Goal: Task Accomplishment & Management: Manage account settings

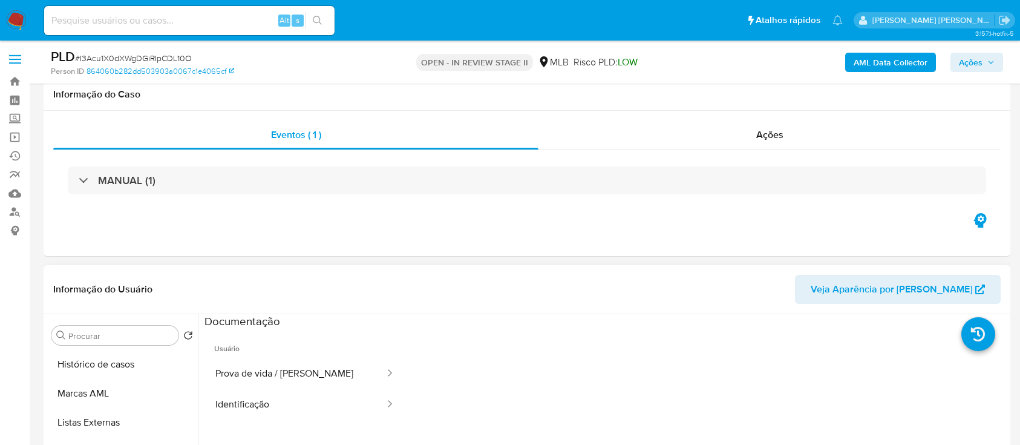
scroll to position [161, 0]
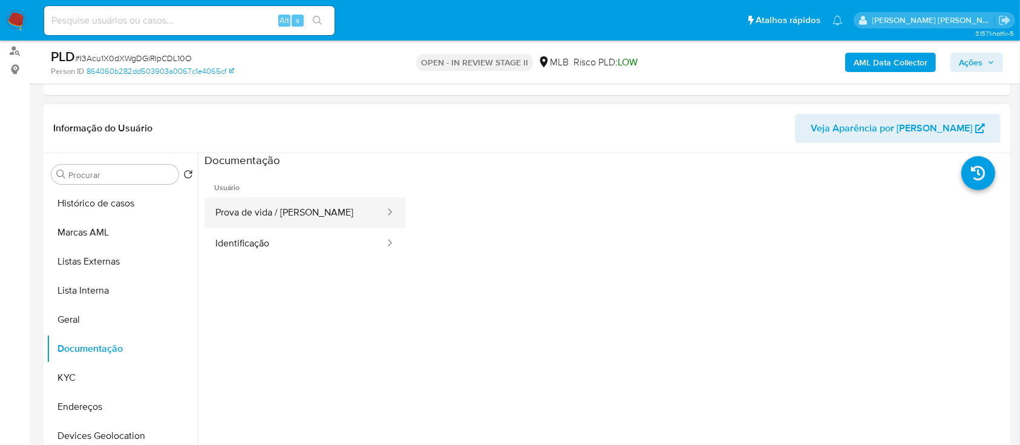
click at [321, 201] on button "Prova de vida / Selfie" at bounding box center [294, 212] width 181 height 31
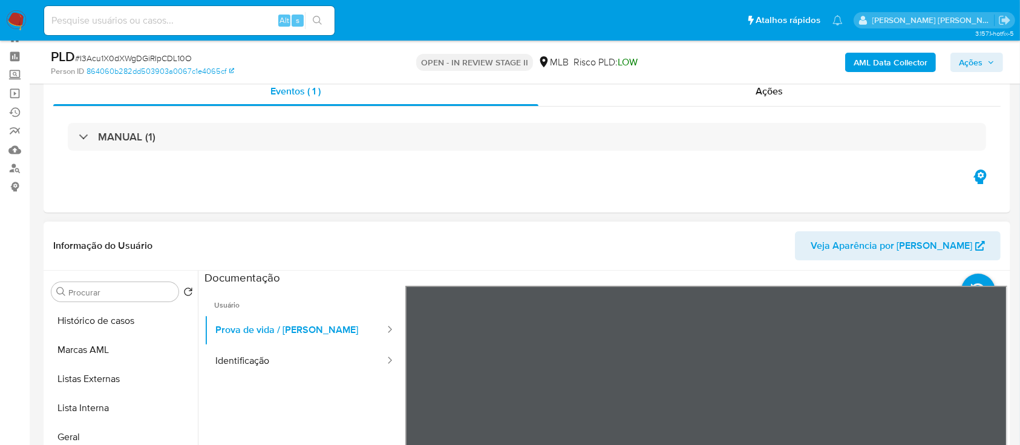
scroll to position [0, 0]
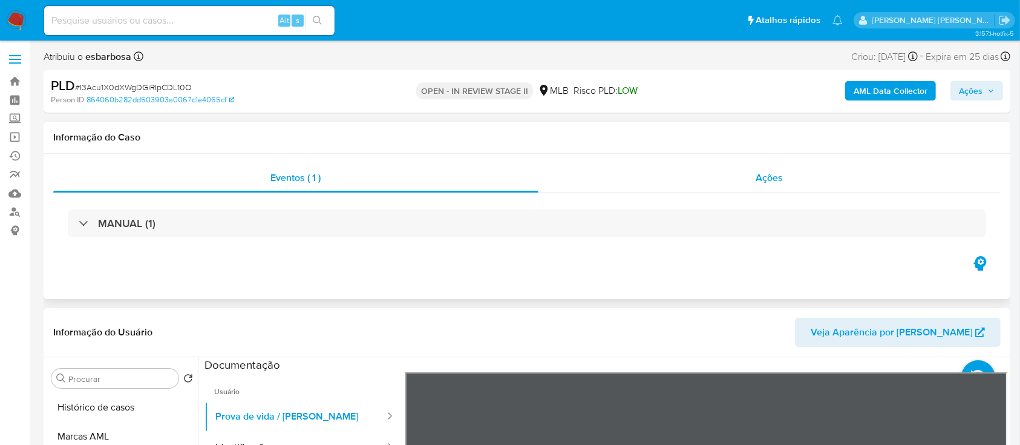
click at [687, 180] on div "Ações" at bounding box center [769, 177] width 462 height 29
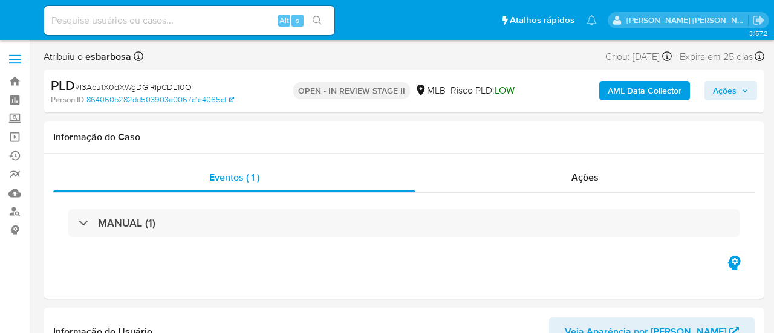
select select "10"
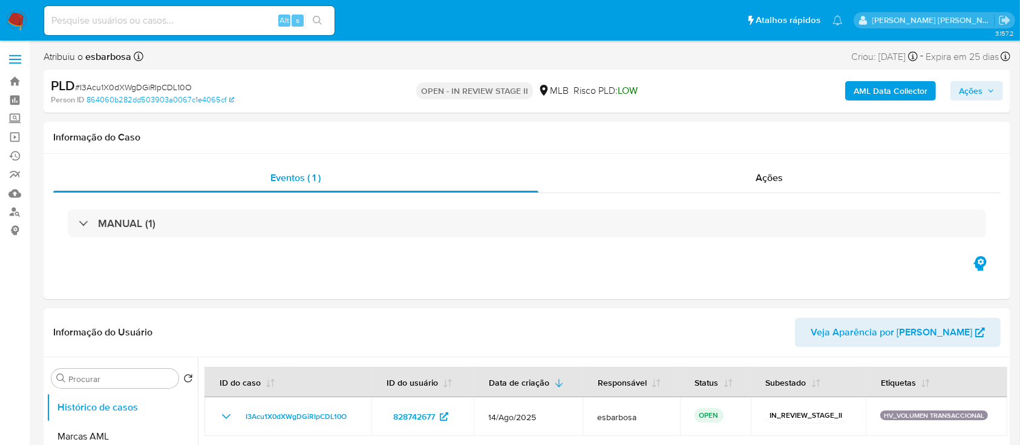
click at [173, 85] on span "# I3Acu1X0dXWgDGiRIpCDL10O" at bounding box center [133, 87] width 117 height 12
copy span "I3Acu1X0dXWgDGiRIpCDL10O"
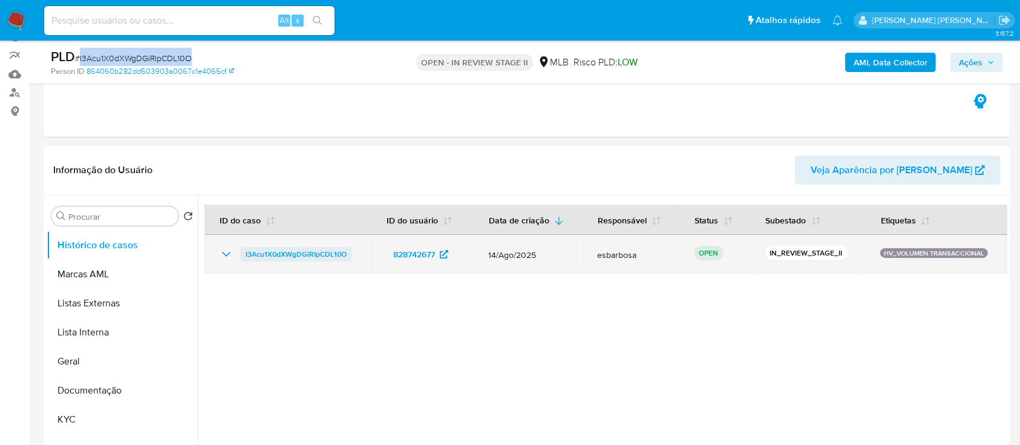
scroll to position [161, 0]
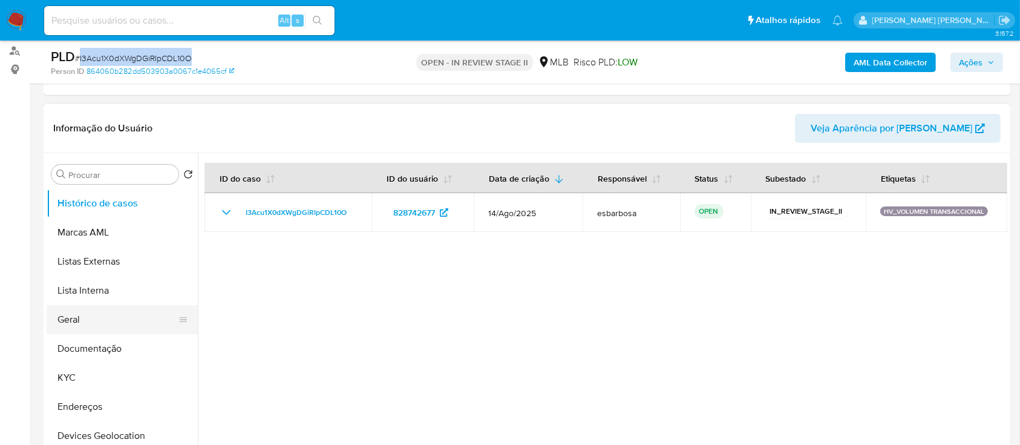
click at [99, 317] on button "Geral" at bounding box center [118, 319] width 142 height 29
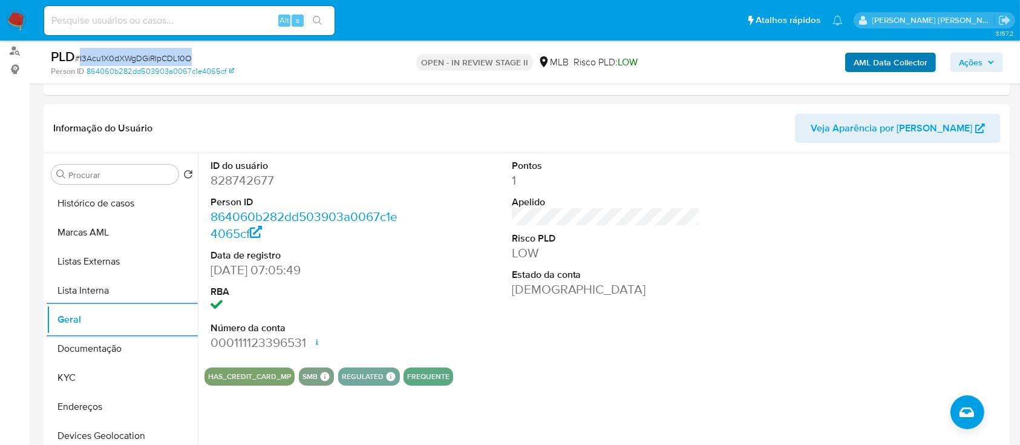
click at [774, 60] on span "Ações" at bounding box center [971, 62] width 24 height 19
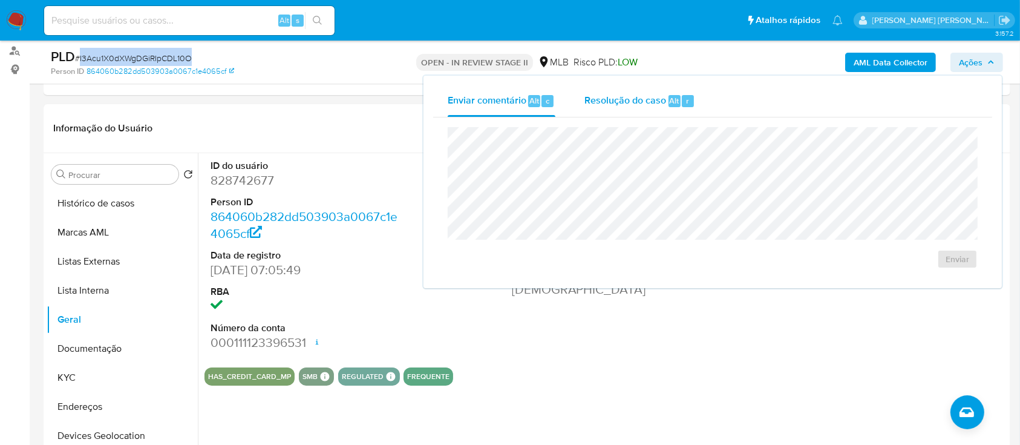
click at [624, 102] on span "Resolução do caso" at bounding box center [625, 100] width 82 height 14
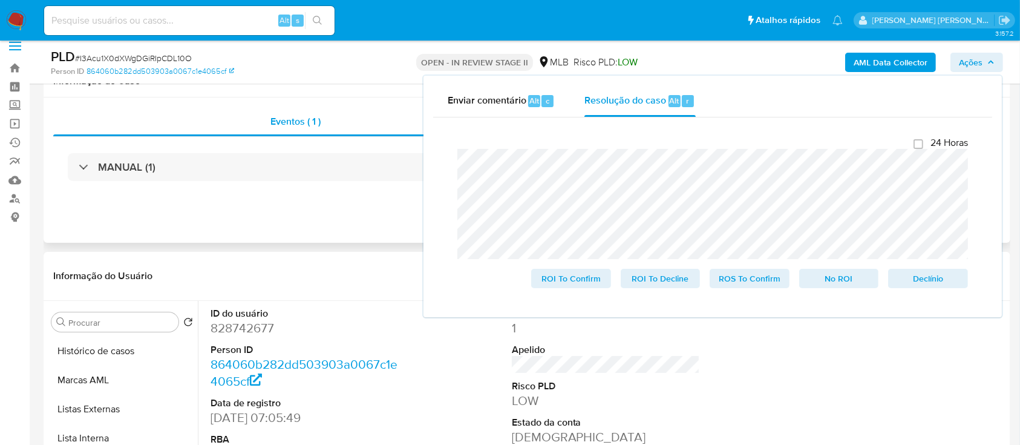
scroll to position [0, 0]
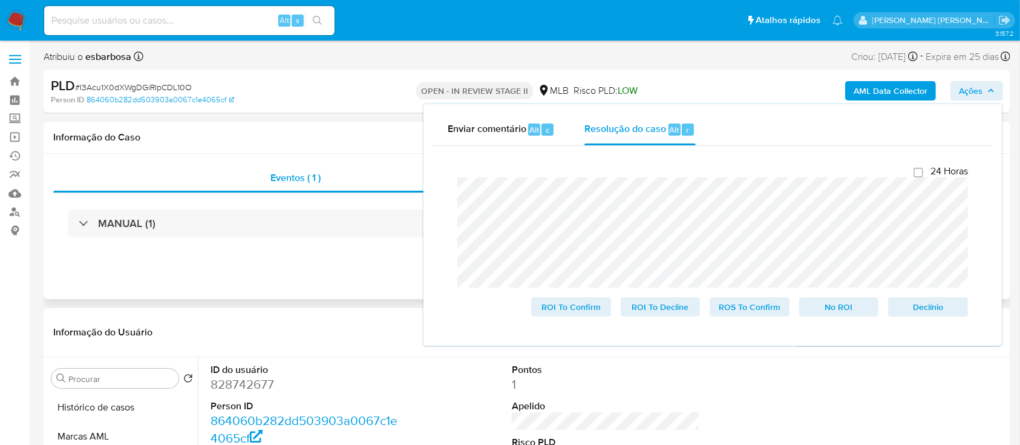
click at [299, 131] on h1 "Informação do Caso" at bounding box center [526, 137] width 947 height 12
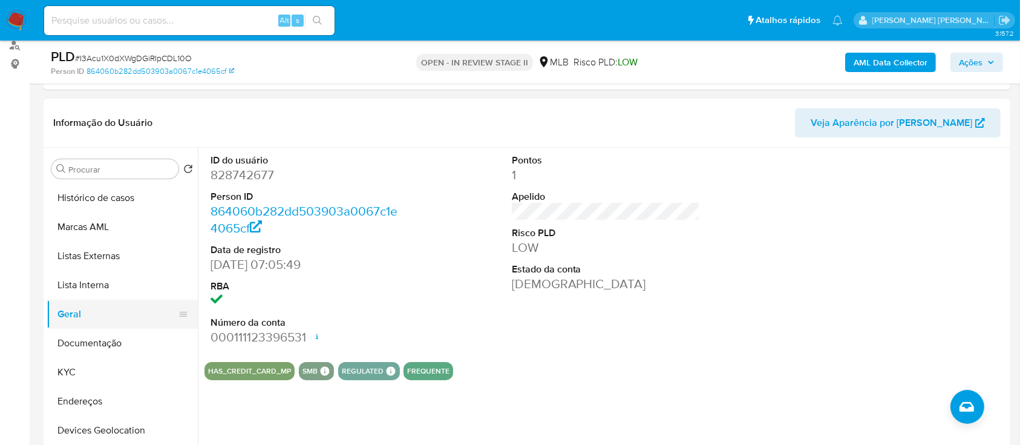
scroll to position [161, 0]
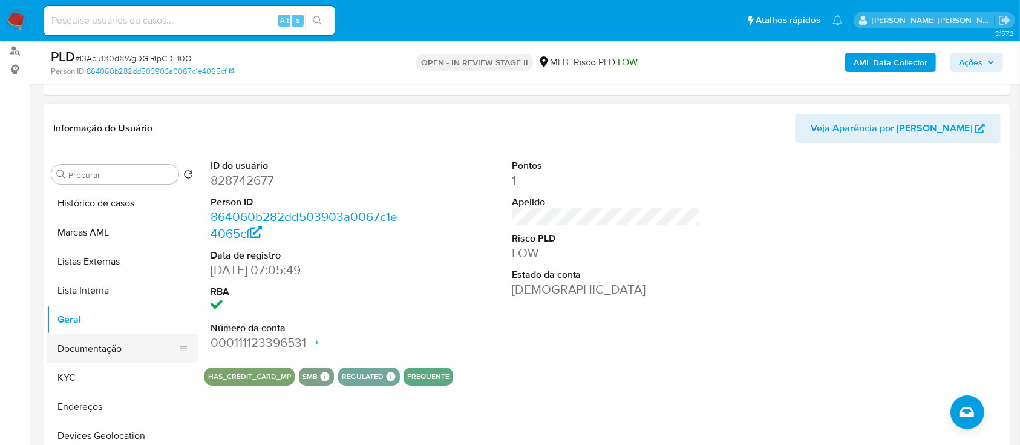
click at [107, 333] on button "Documentação" at bounding box center [118, 348] width 142 height 29
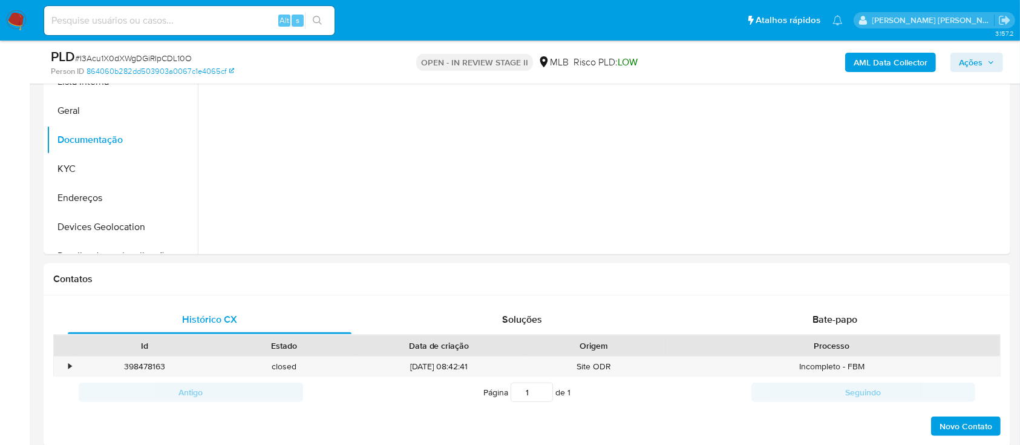
scroll to position [403, 0]
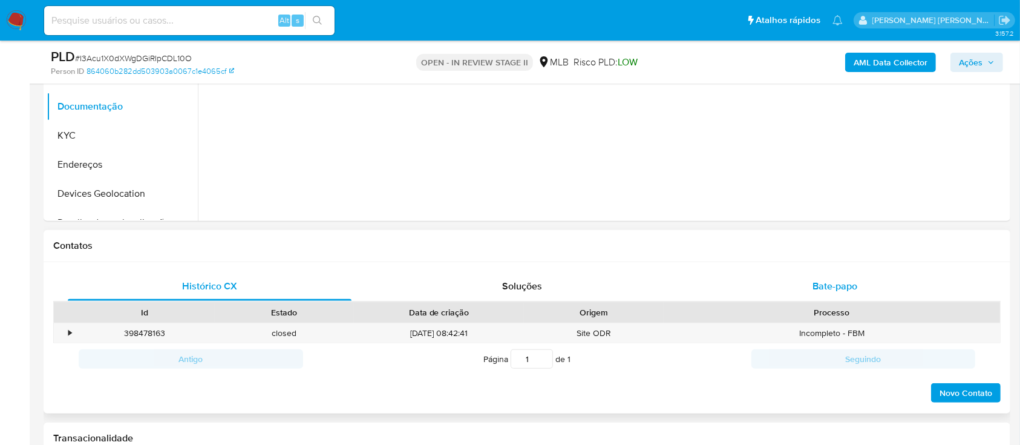
click at [774, 281] on span "Bate-papo" at bounding box center [834, 286] width 45 height 14
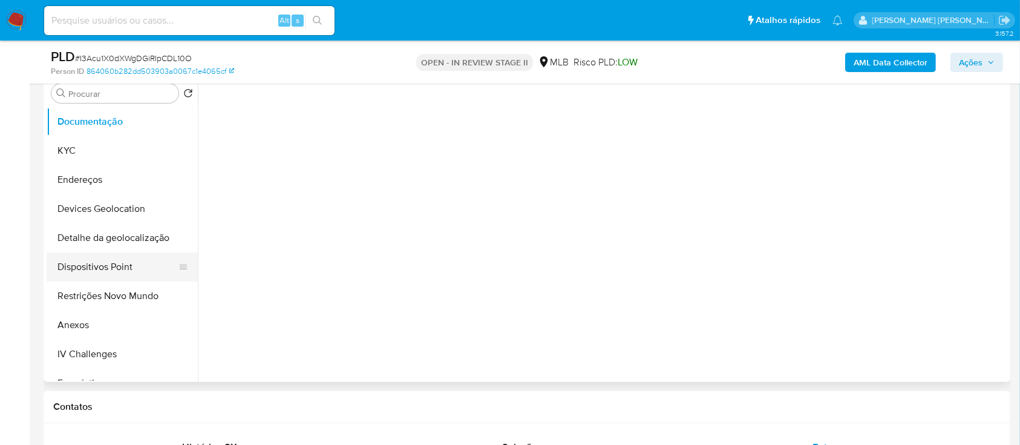
scroll to position [161, 0]
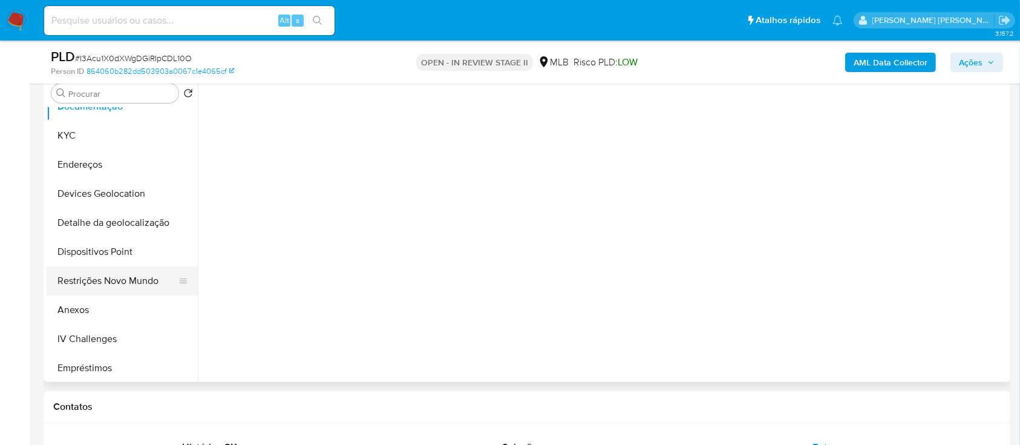
click at [88, 281] on button "Restrições Novo Mundo" at bounding box center [118, 280] width 142 height 29
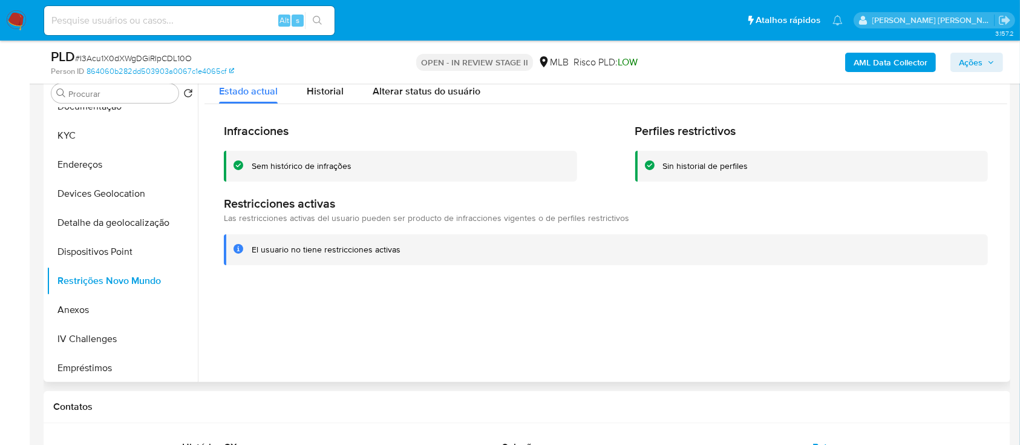
click at [312, 167] on div "Sem histórico de infrações" at bounding box center [302, 165] width 100 height 11
click at [465, 333] on div at bounding box center [602, 227] width 809 height 310
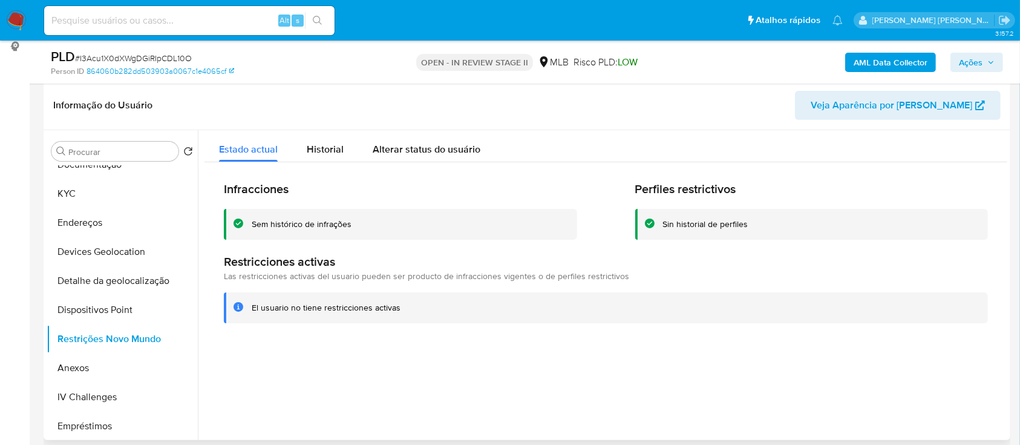
scroll to position [161, 0]
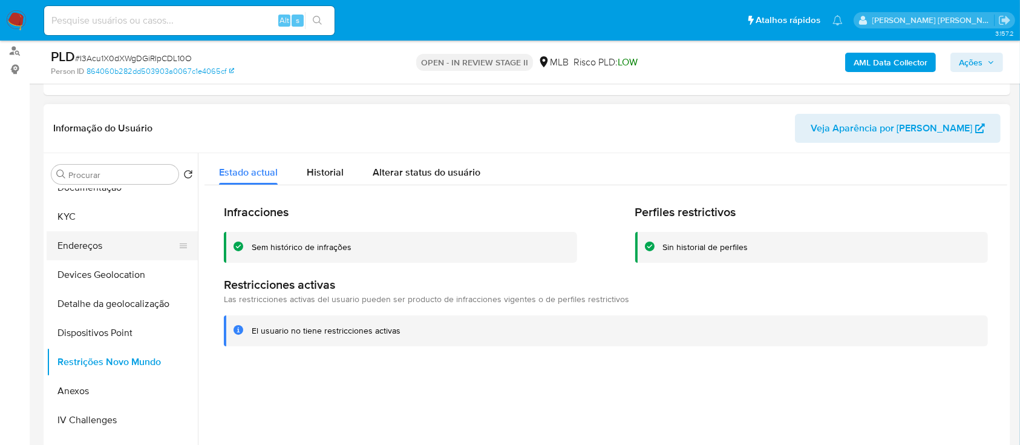
click at [107, 250] on button "Endereços" at bounding box center [118, 245] width 142 height 29
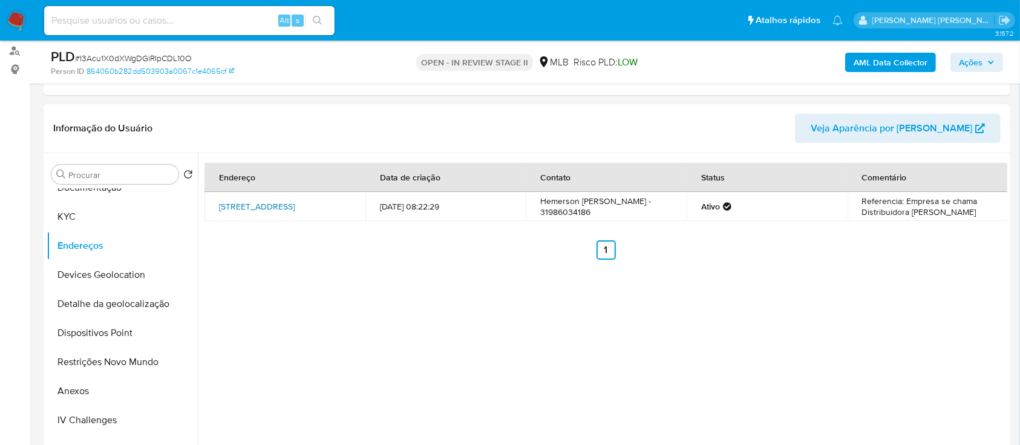
click at [265, 200] on link "Rua Hibisco 195, Contagem, Minas Gerais, 32113150, Brasil 195" at bounding box center [257, 206] width 76 height 12
click at [129, 260] on button "Devices Geolocation" at bounding box center [118, 274] width 142 height 29
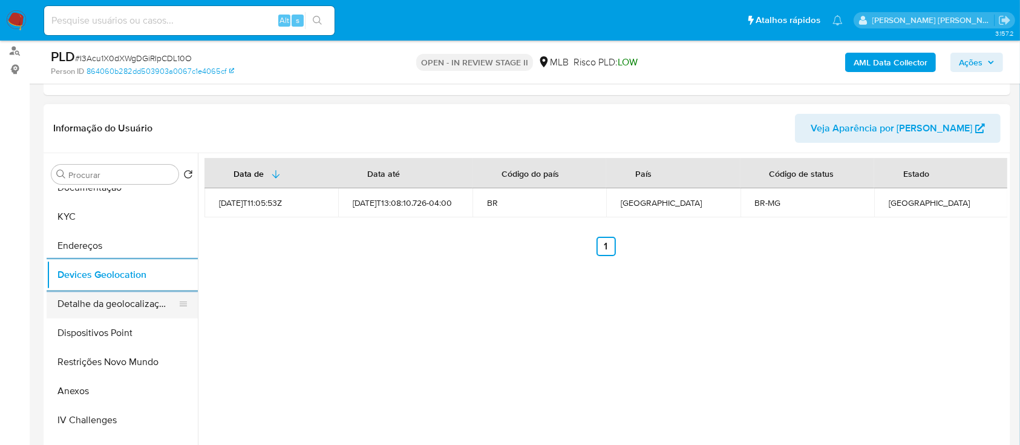
drag, startPoint x: 120, startPoint y: 333, endPoint x: 182, endPoint y: 301, distance: 70.4
click at [120, 332] on button "Dispositivos Point" at bounding box center [122, 332] width 151 height 29
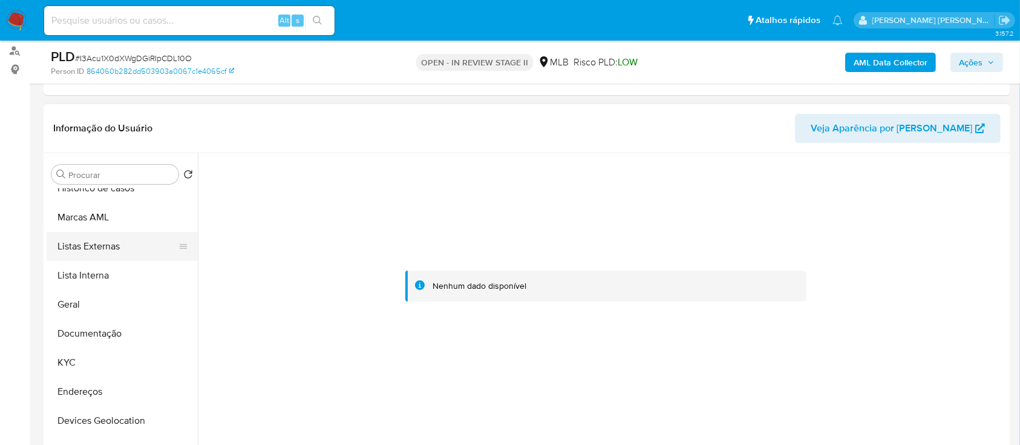
scroll to position [0, 0]
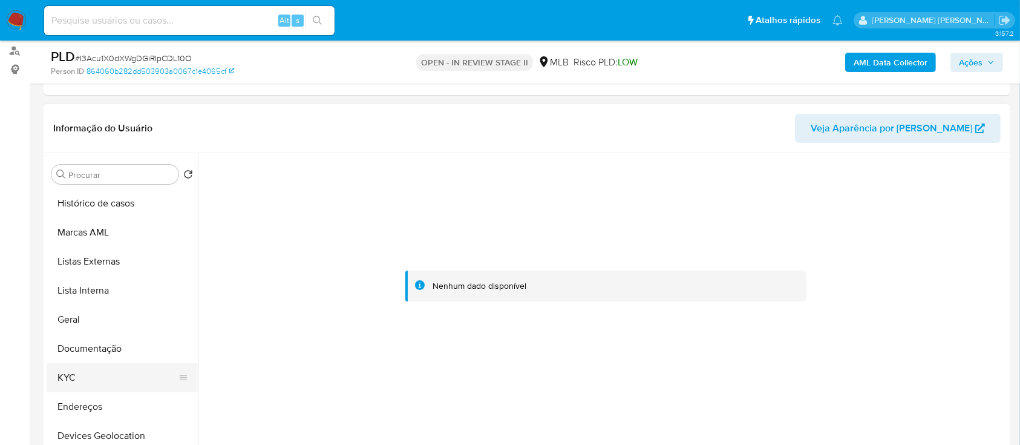
click at [68, 333] on button "KYC" at bounding box center [118, 377] width 142 height 29
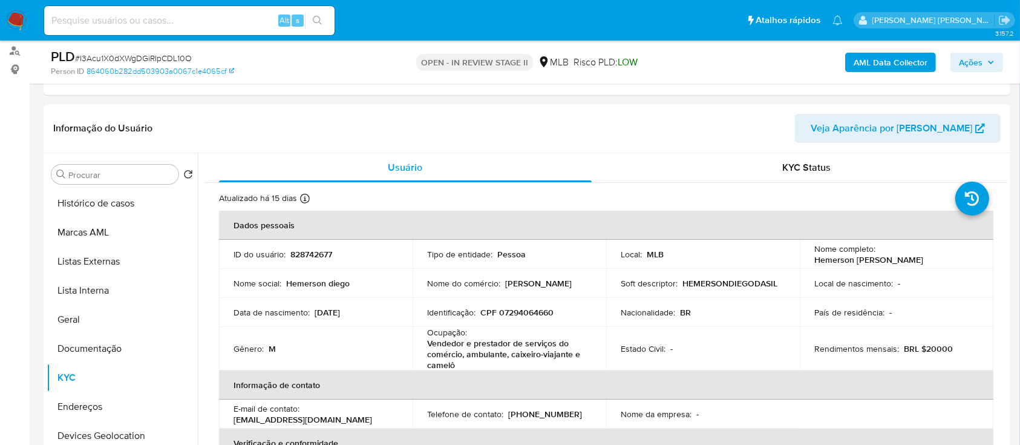
click at [539, 308] on p "CPF 07294064660" at bounding box center [516, 312] width 73 height 11
copy p "07294064660"
click at [154, 56] on span "# I3Acu1X0dXWgDGiRIpCDL10O" at bounding box center [133, 58] width 117 height 12
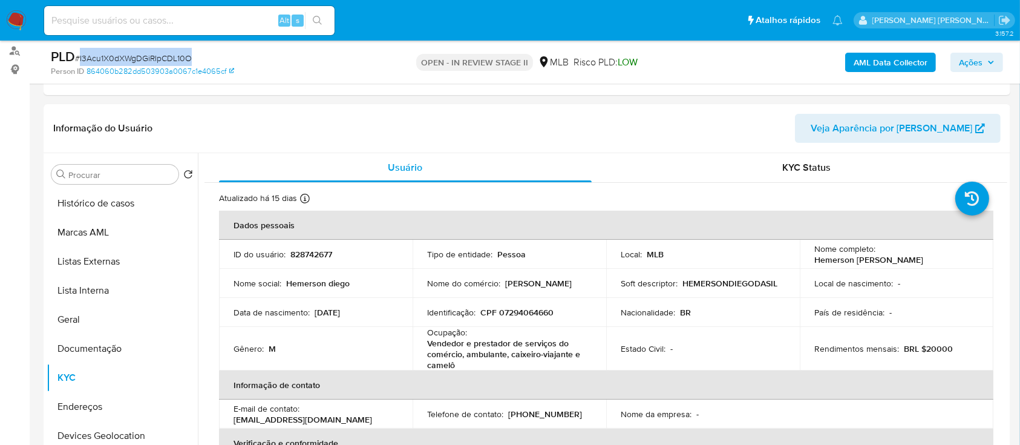
copy span "I3Acu1X0dXWgDGiRIpCDL10O"
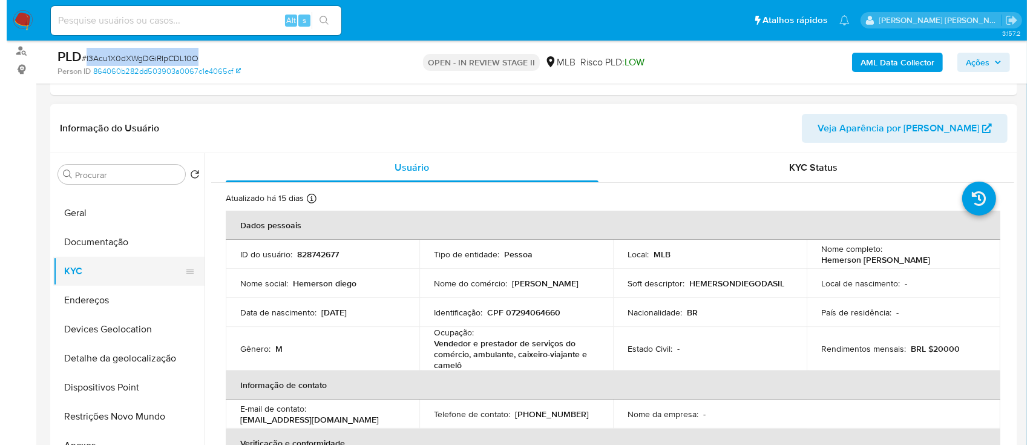
scroll to position [242, 0]
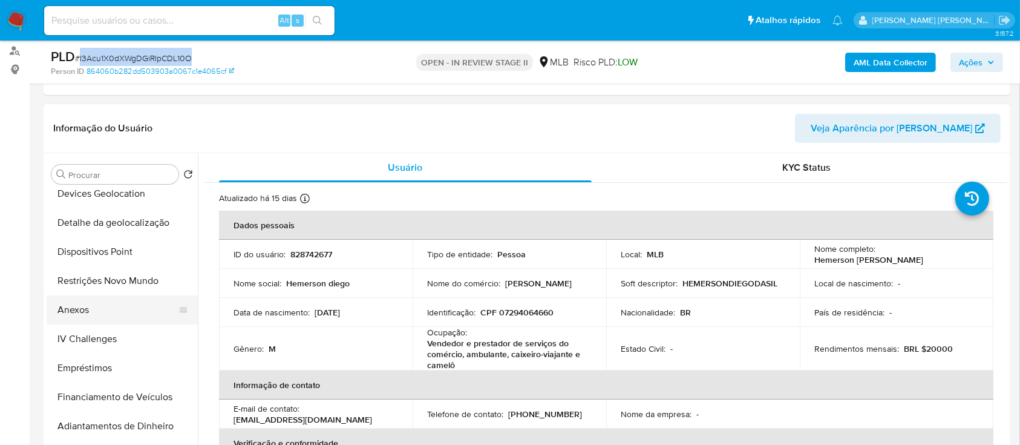
click at [77, 312] on button "Anexos" at bounding box center [118, 309] width 142 height 29
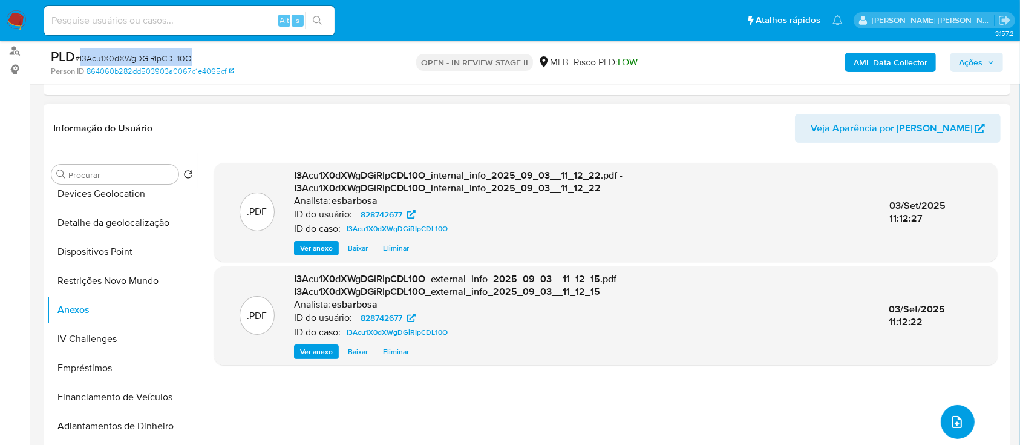
click at [774, 333] on icon "upload-file" at bounding box center [957, 421] width 15 height 15
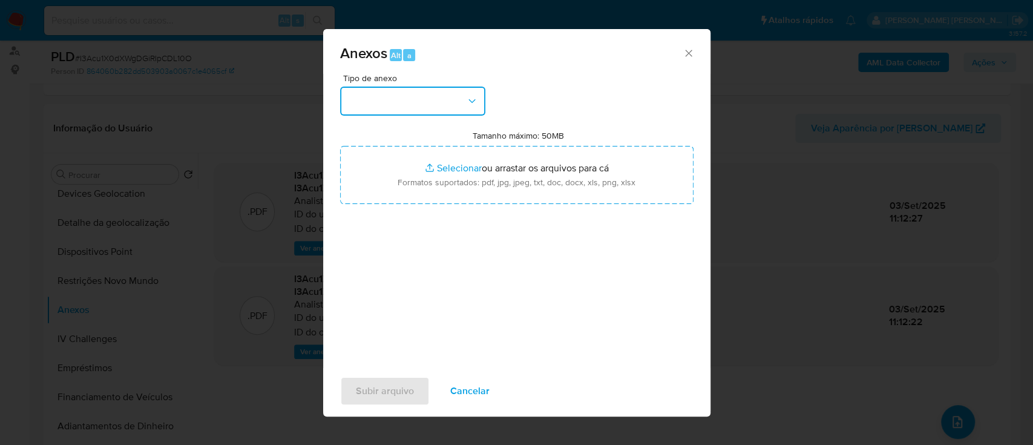
click at [416, 100] on button "button" at bounding box center [412, 101] width 145 height 29
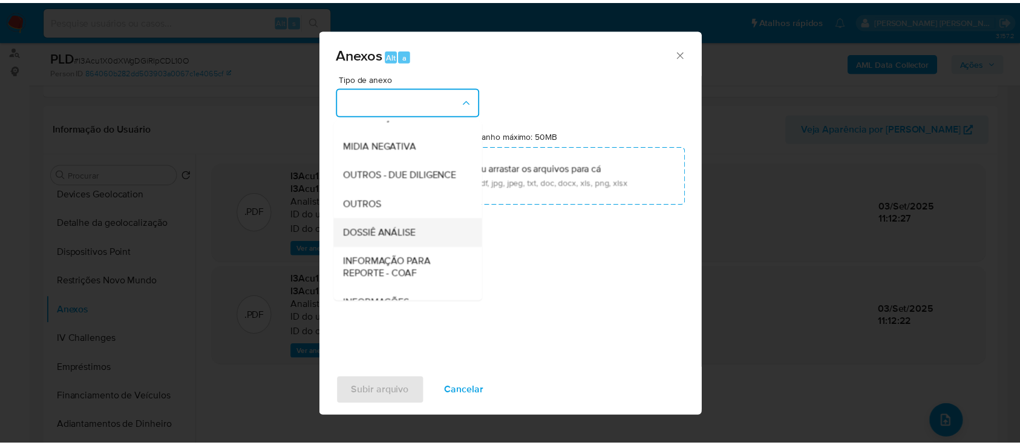
scroll to position [186, 0]
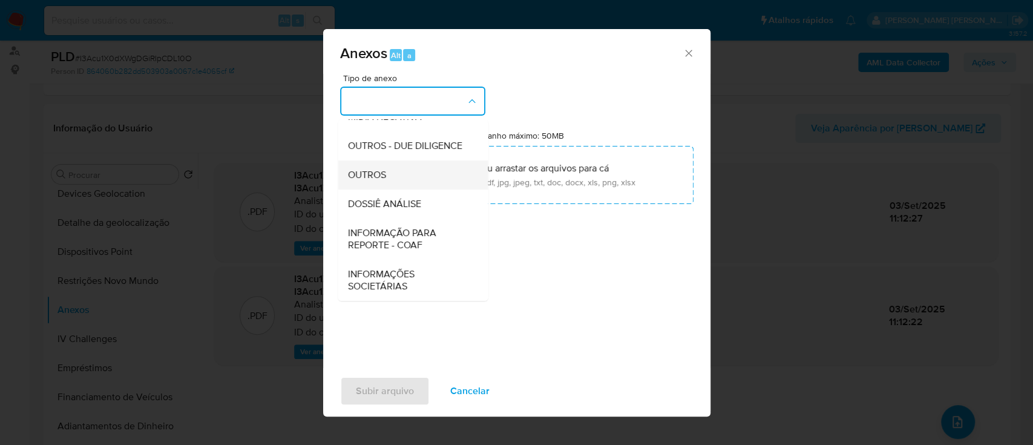
click at [365, 172] on span "OUTROS" at bounding box center [366, 175] width 38 height 12
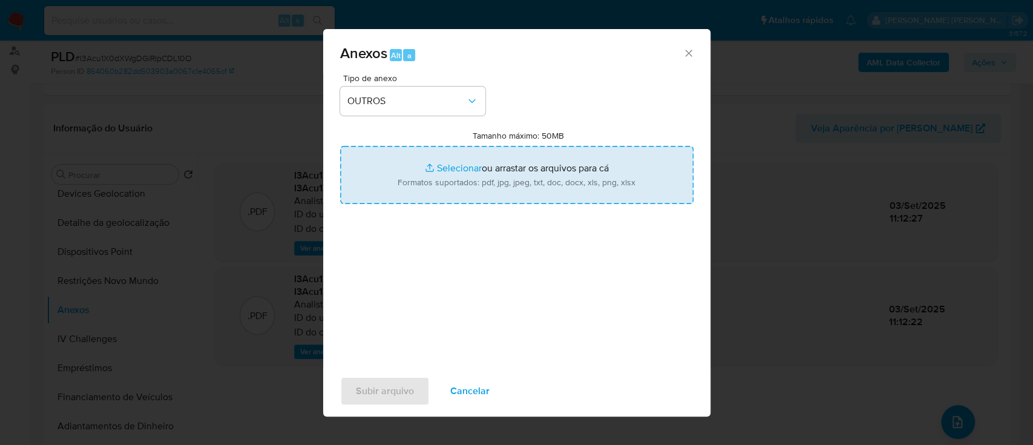
click at [458, 168] on input "Tamanho máximo: 50MB Selecionar arquivos" at bounding box center [516, 175] width 353 height 58
type input "C:\fakepath\SAR - XXXXX - CPF 07294064660 - HEMERSON DIEGO DA SILVA.pdf"
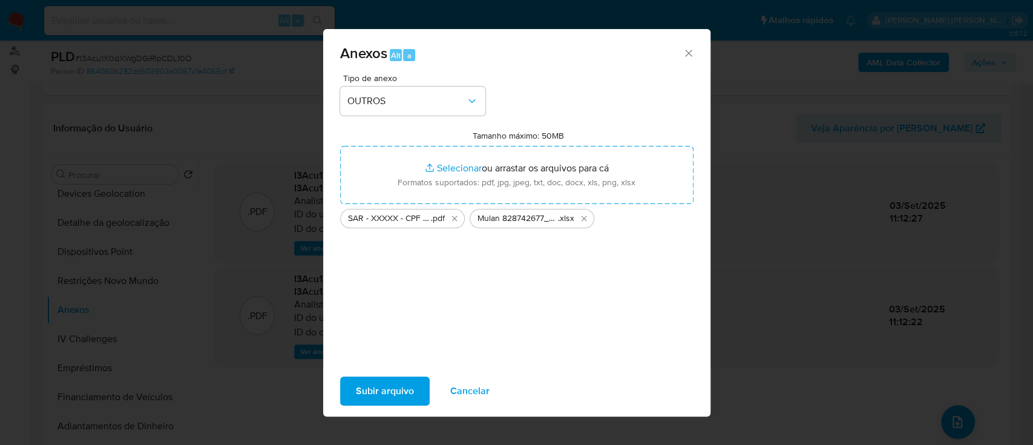
click at [394, 333] on span "Subir arquivo" at bounding box center [385, 390] width 58 height 27
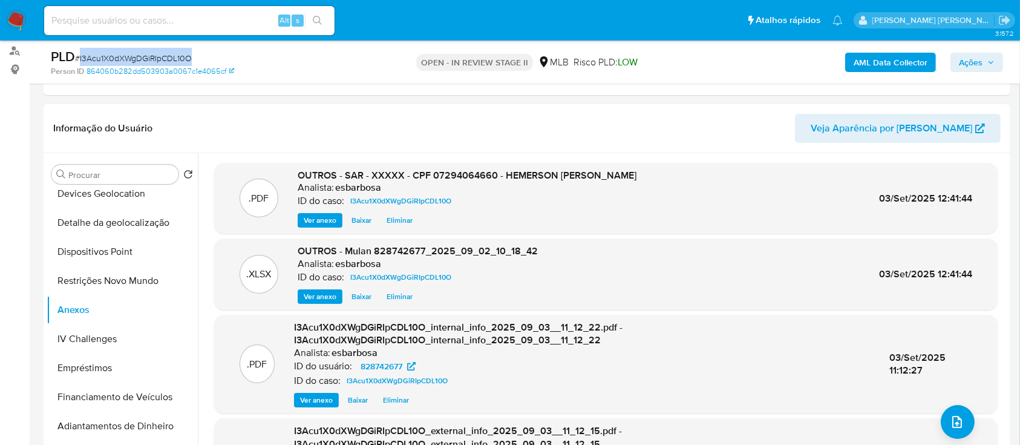
click at [774, 65] on span "Ações" at bounding box center [971, 62] width 24 height 19
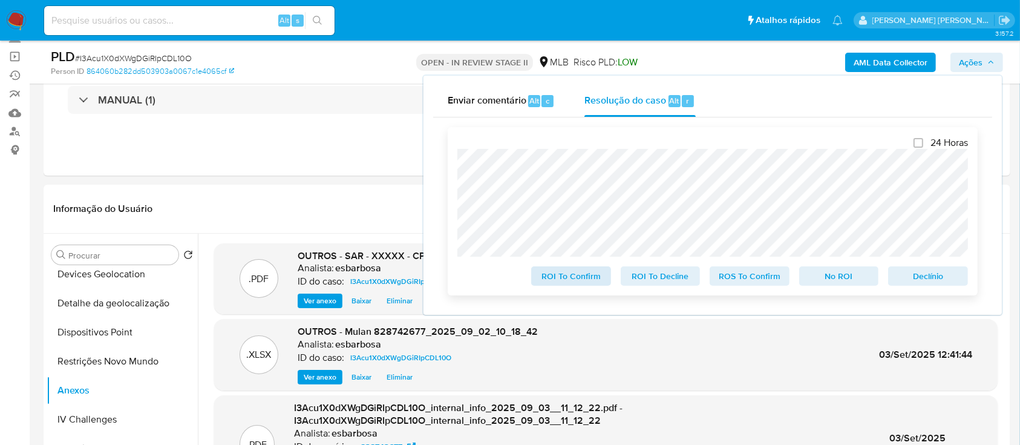
scroll to position [0, 0]
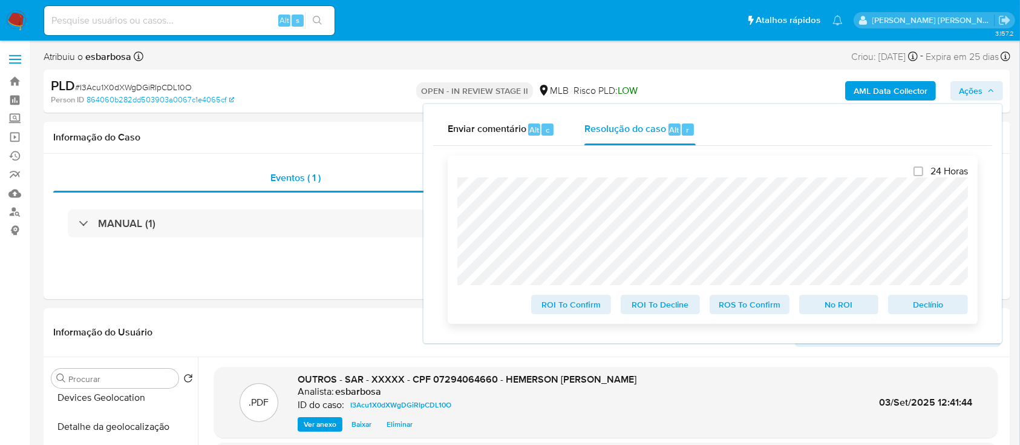
click at [743, 308] on span "ROS To Confirm" at bounding box center [749, 304] width 63 height 17
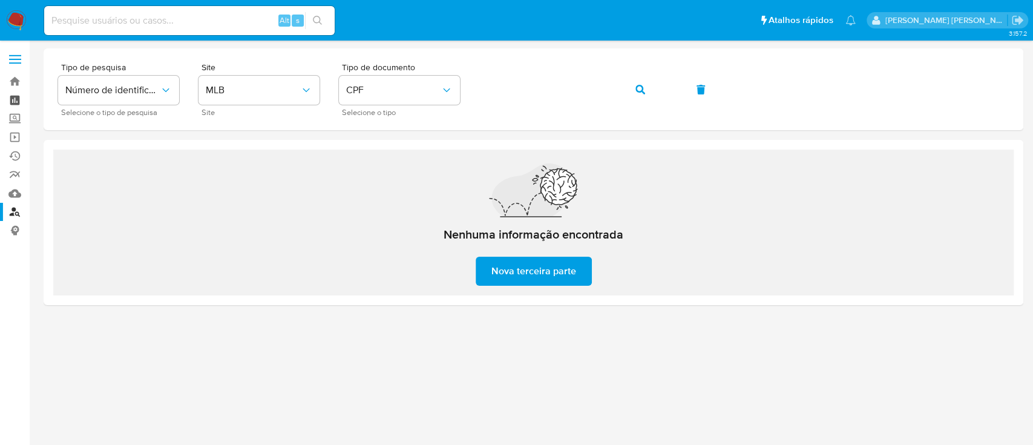
click at [18, 99] on link "Painel" at bounding box center [72, 100] width 144 height 19
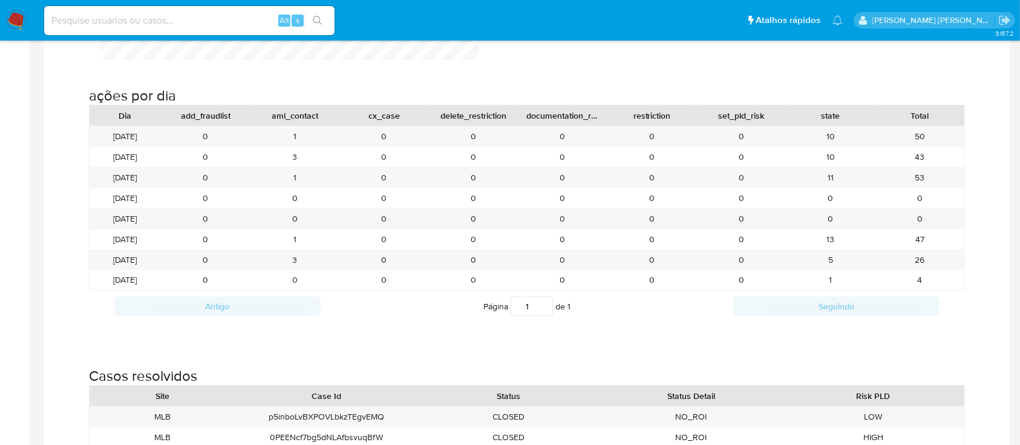
scroll to position [1371, 0]
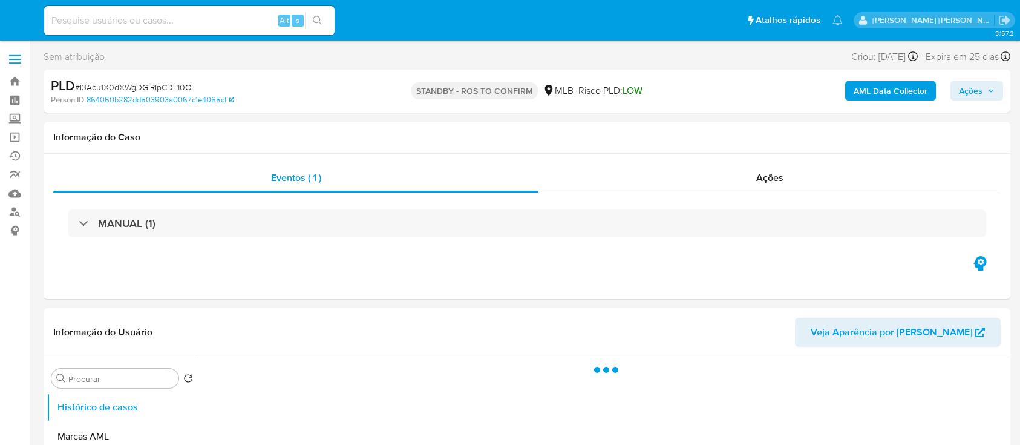
select select "10"
